Goal: Information Seeking & Learning: Learn about a topic

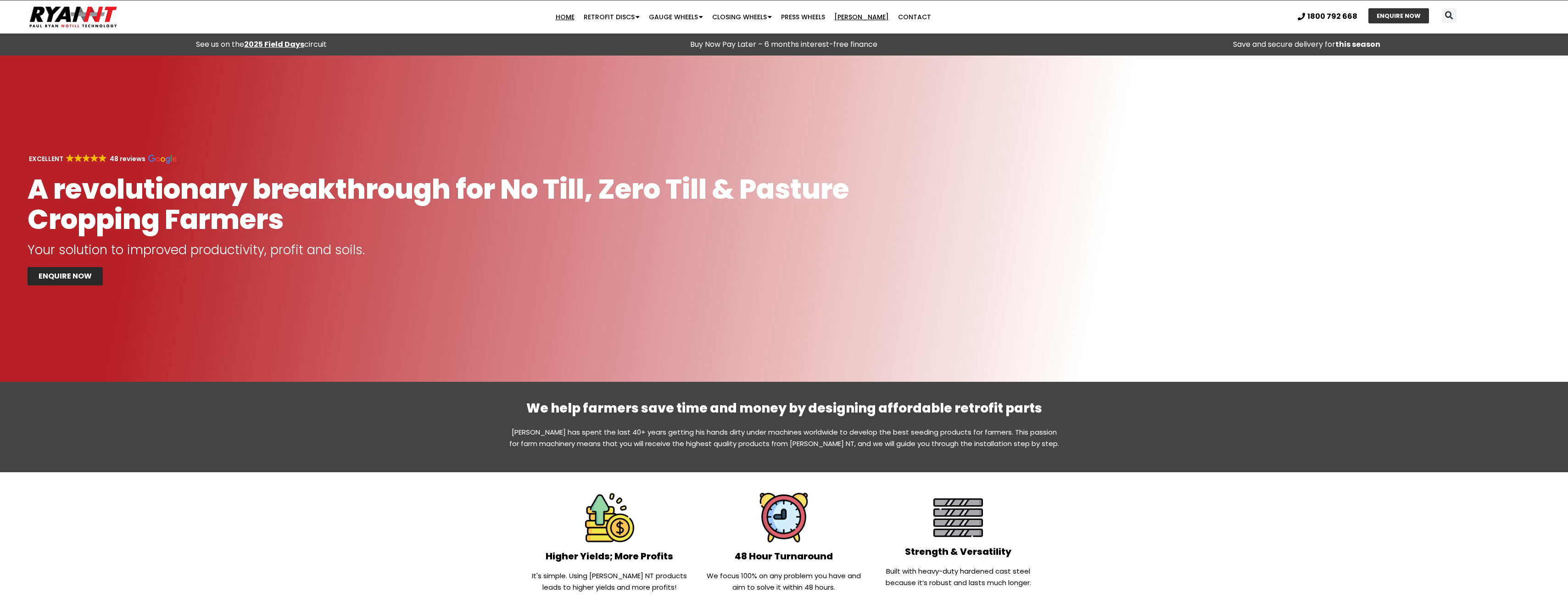
click at [864, 17] on link "[PERSON_NAME]" at bounding box center [861, 17] width 64 height 19
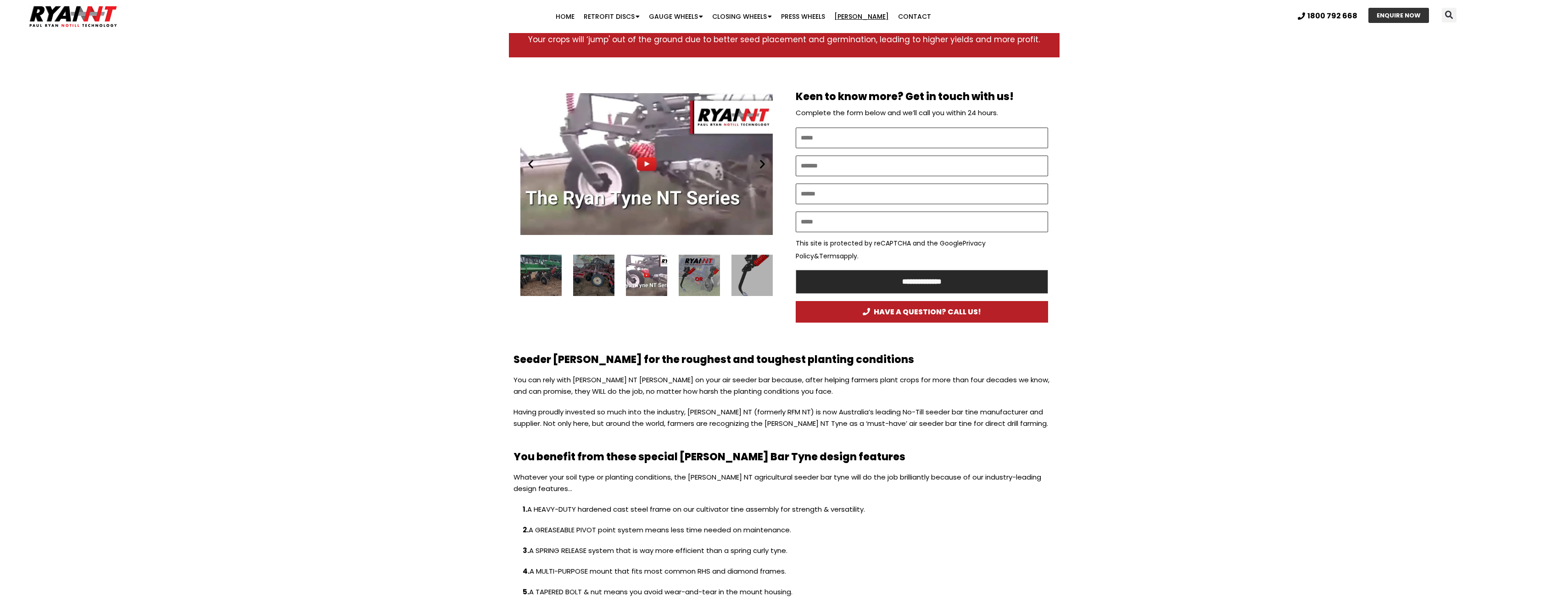
scroll to position [413, 0]
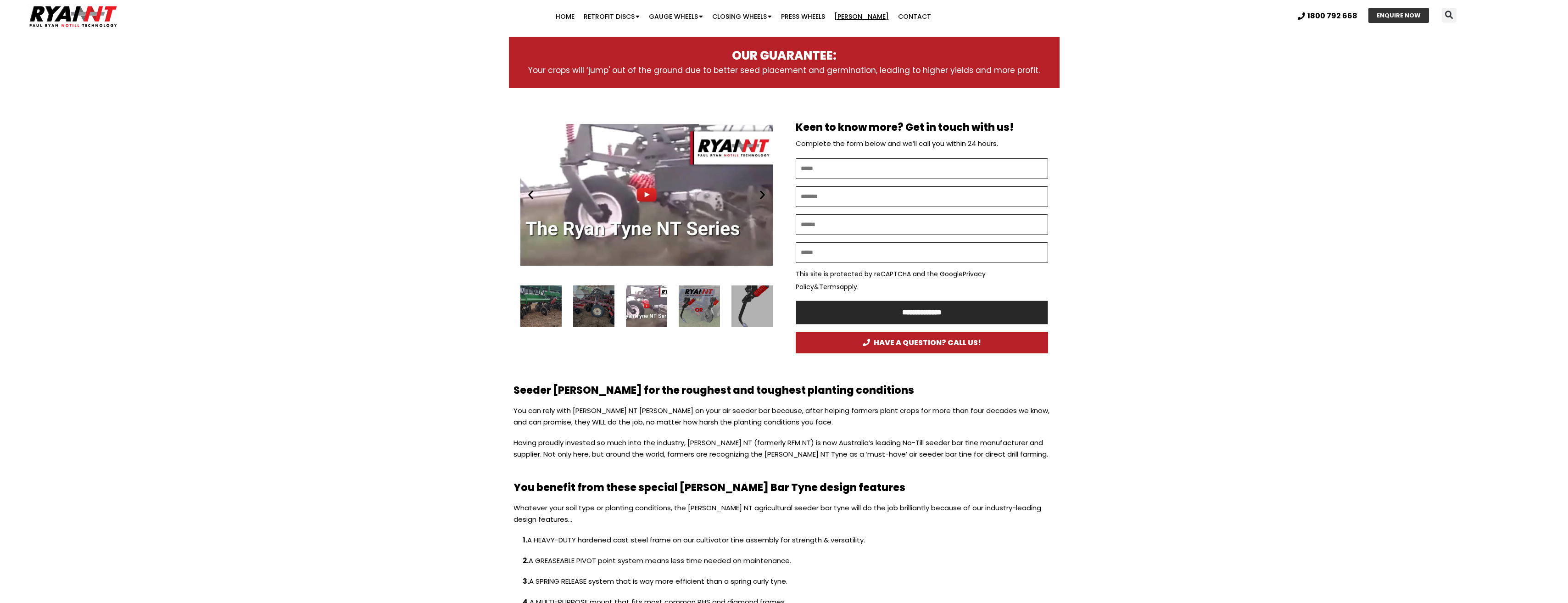
click at [640, 188] on div "Play" at bounding box center [646, 194] width 252 height 159
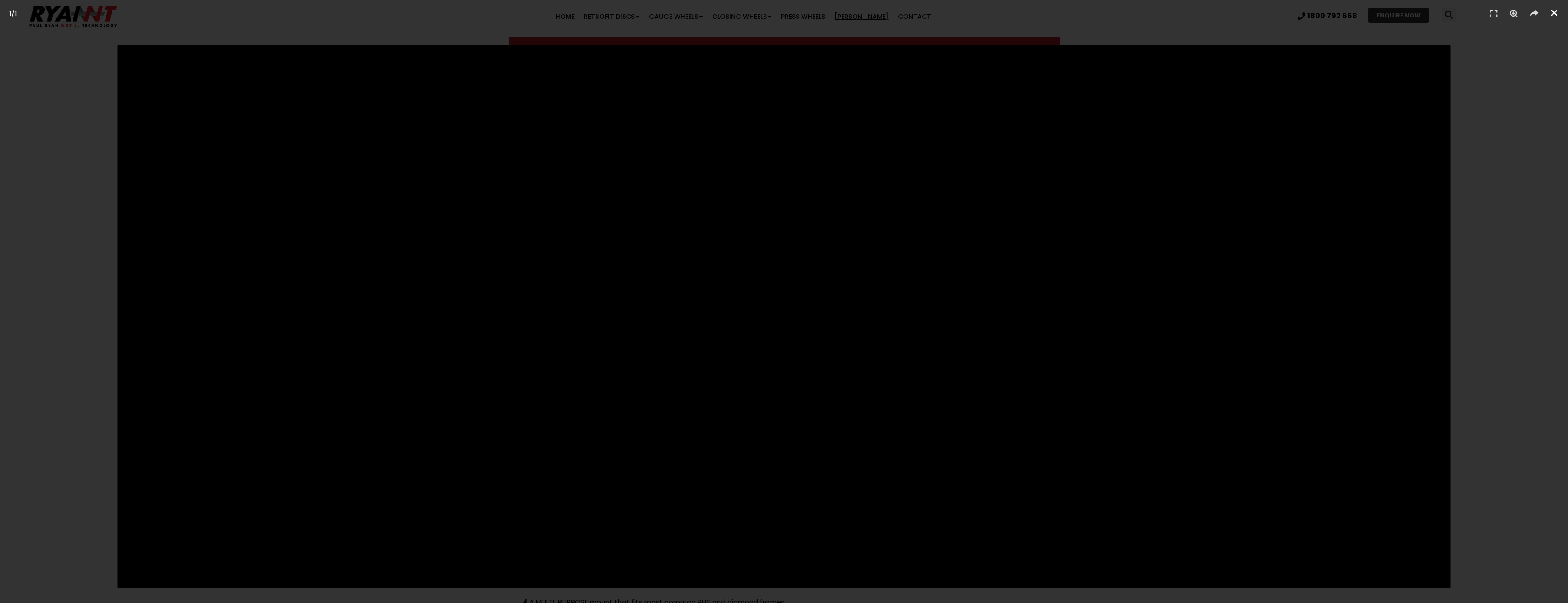
click at [1556, 13] on icon "Close (Esc)" at bounding box center [1554, 13] width 9 height 9
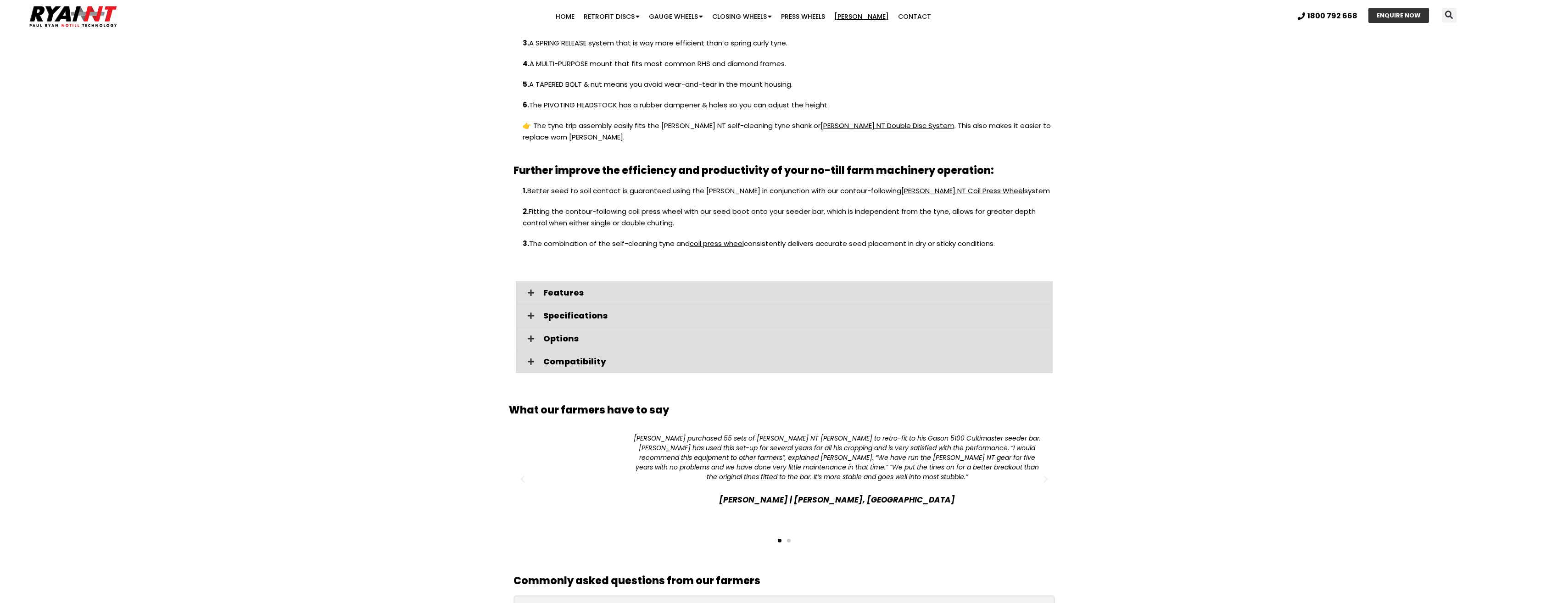
scroll to position [964, 0]
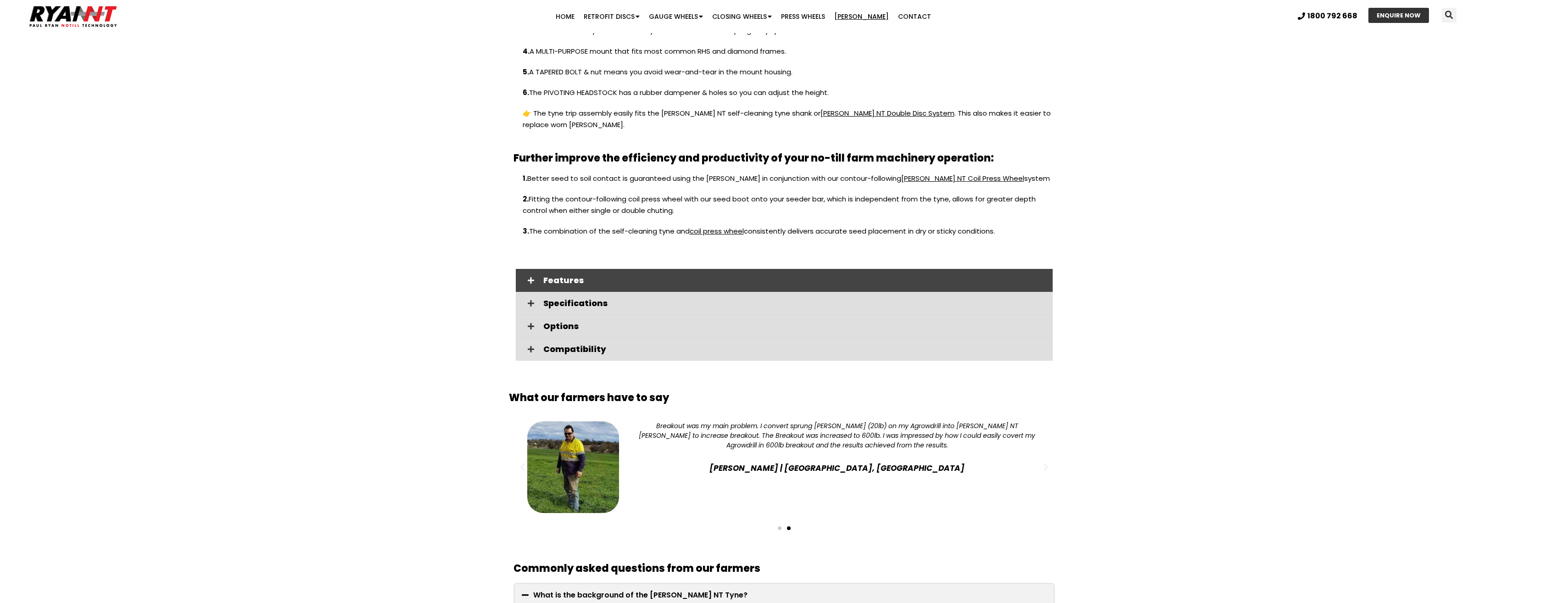
click at [530, 277] on icon at bounding box center [531, 280] width 6 height 7
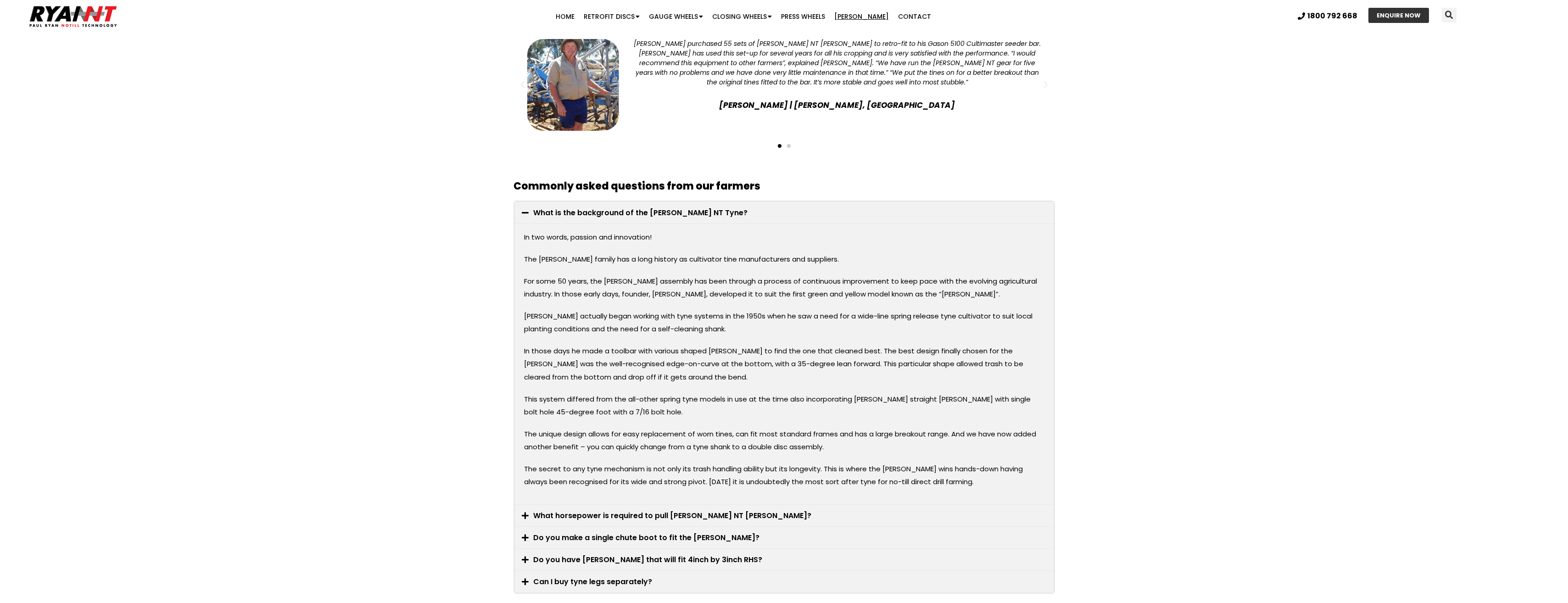
scroll to position [1698, 0]
